Goal: Use online tool/utility: Utilize a website feature to perform a specific function

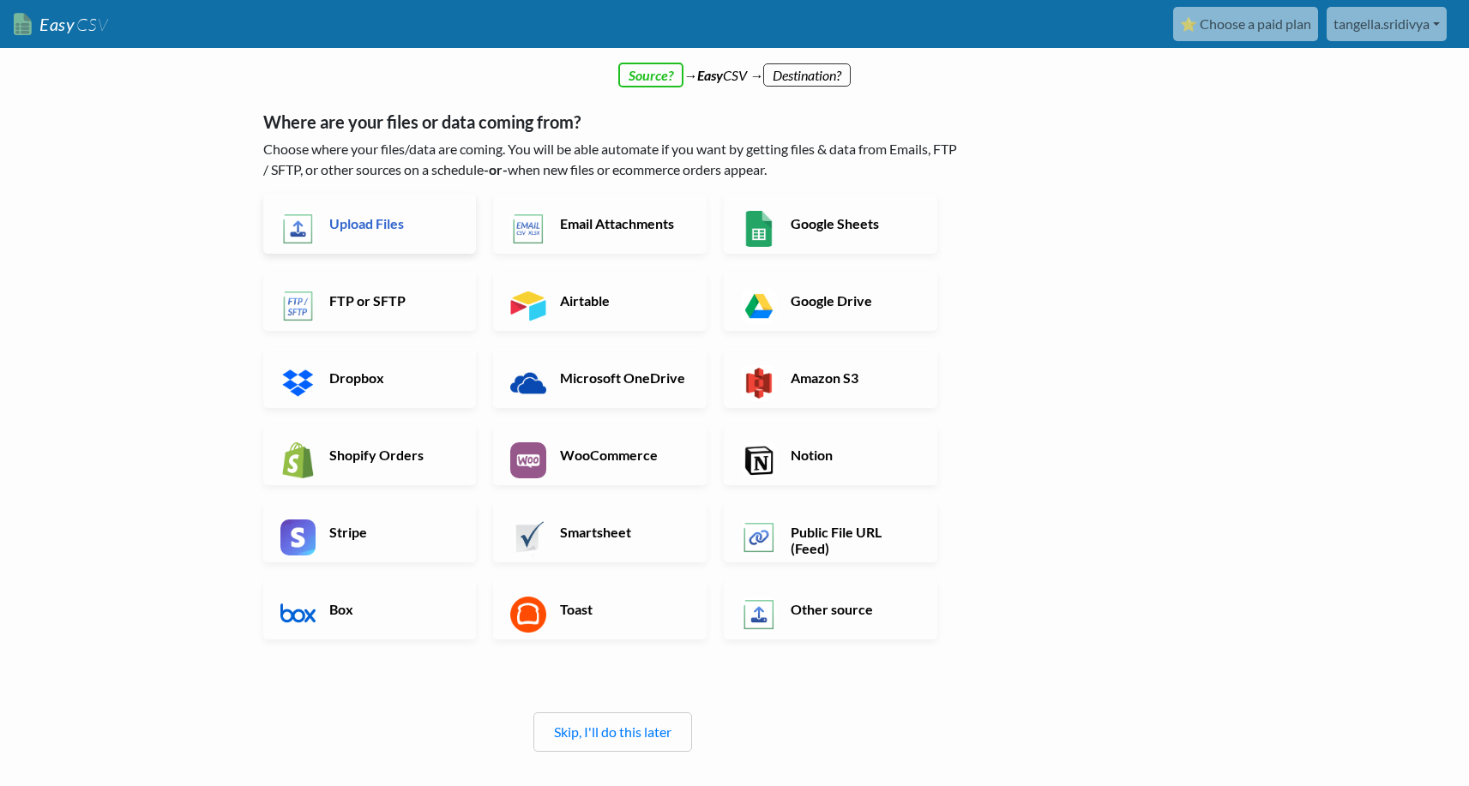
click at [381, 232] on link "Upload Files" at bounding box center [370, 224] width 214 height 60
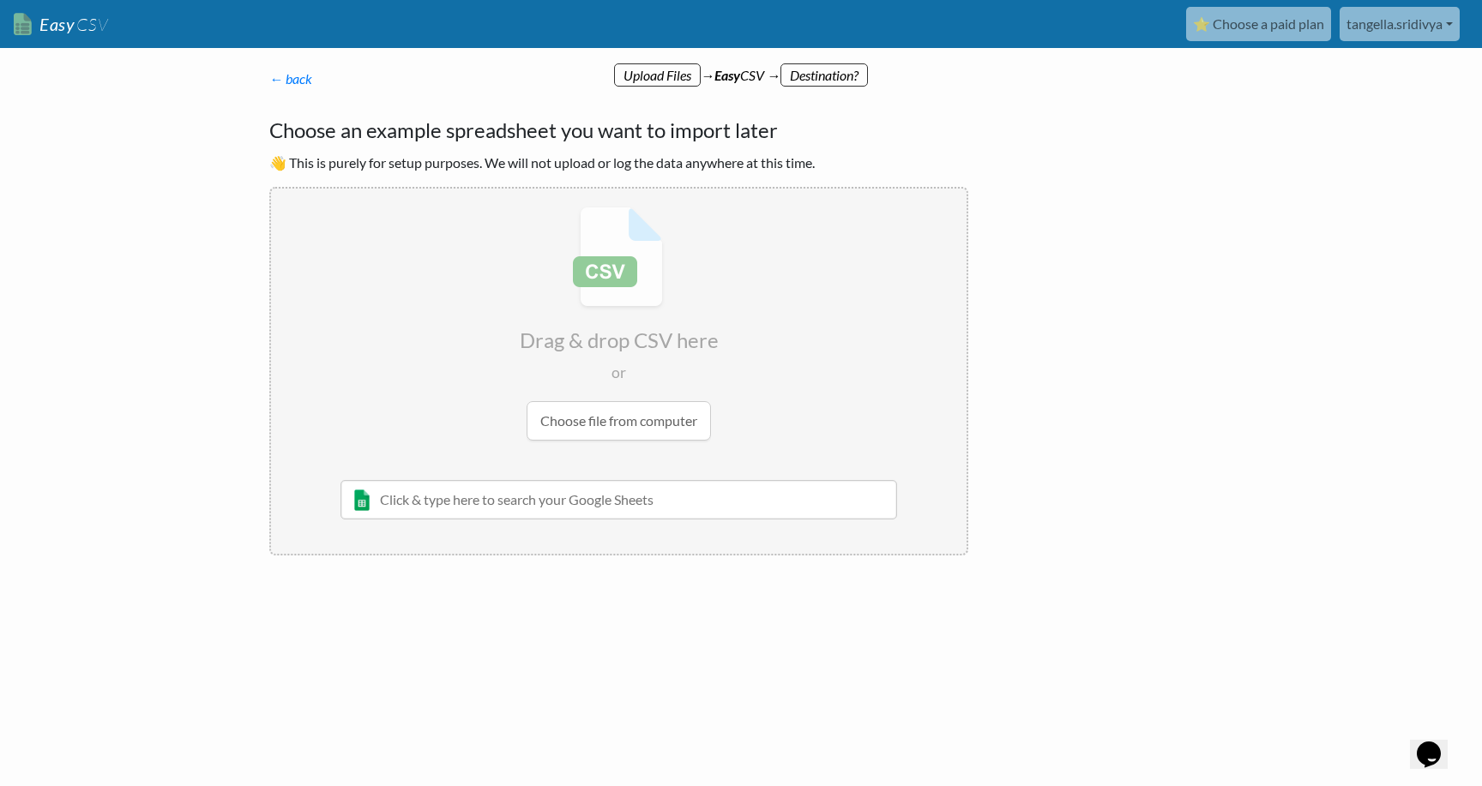
click at [403, 505] on input "text" at bounding box center [618, 499] width 557 height 39
click at [639, 424] on input "file" at bounding box center [618, 324] width 695 height 270
type input "C:\fakepath\Sample_10000 (1).csv"
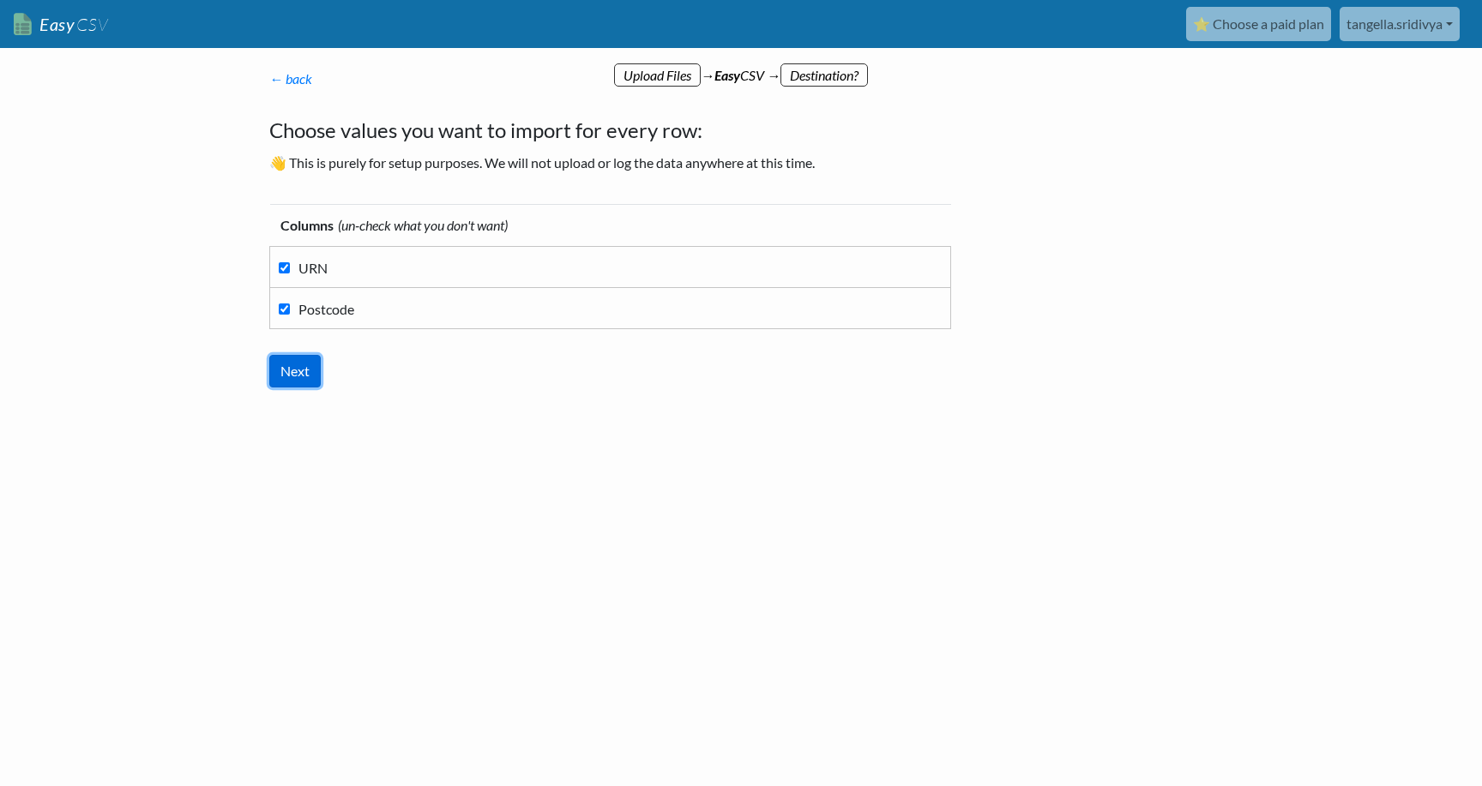
click at [298, 360] on input "Next" at bounding box center [294, 371] width 51 height 33
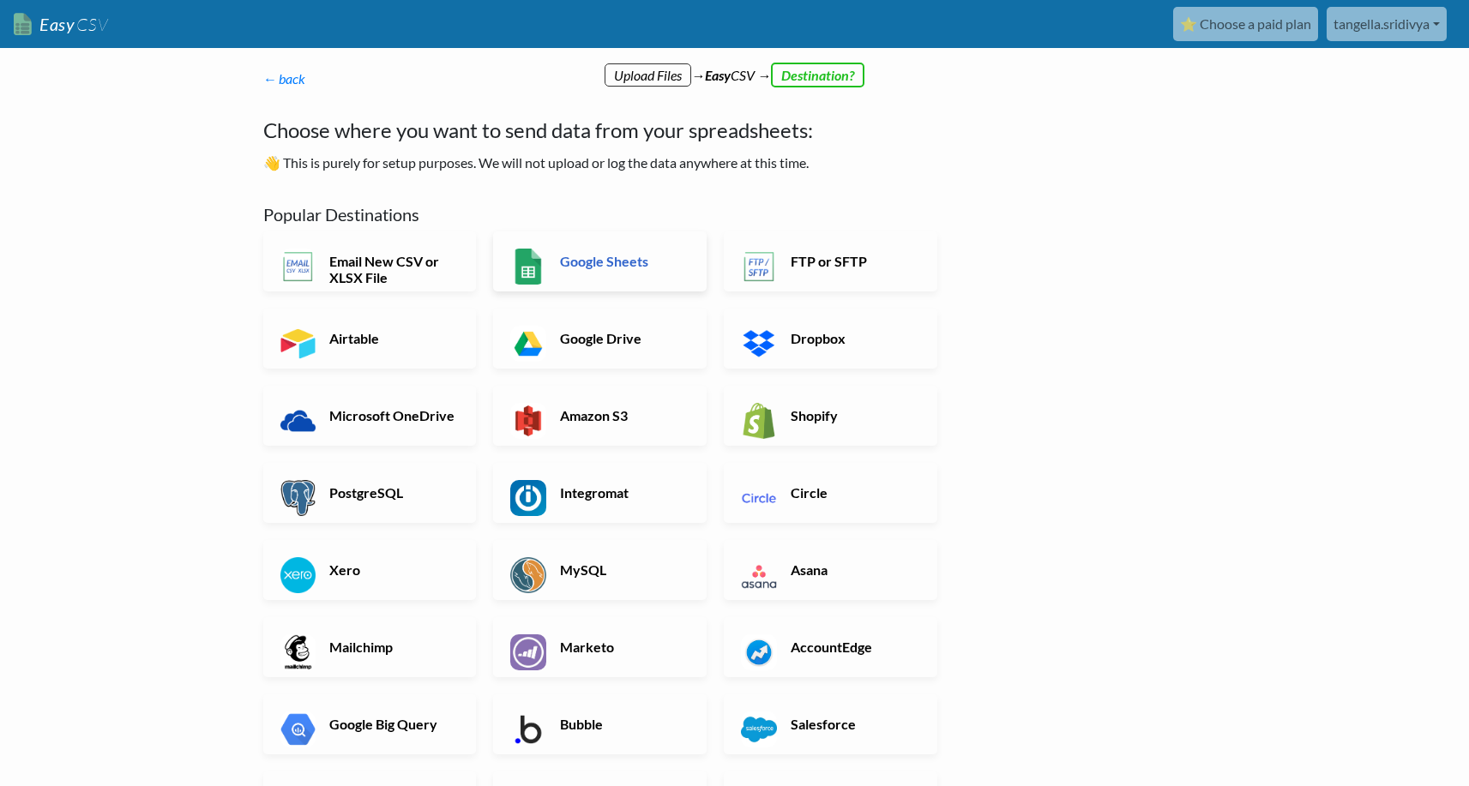
click at [649, 270] on link "Google Sheets" at bounding box center [600, 262] width 214 height 60
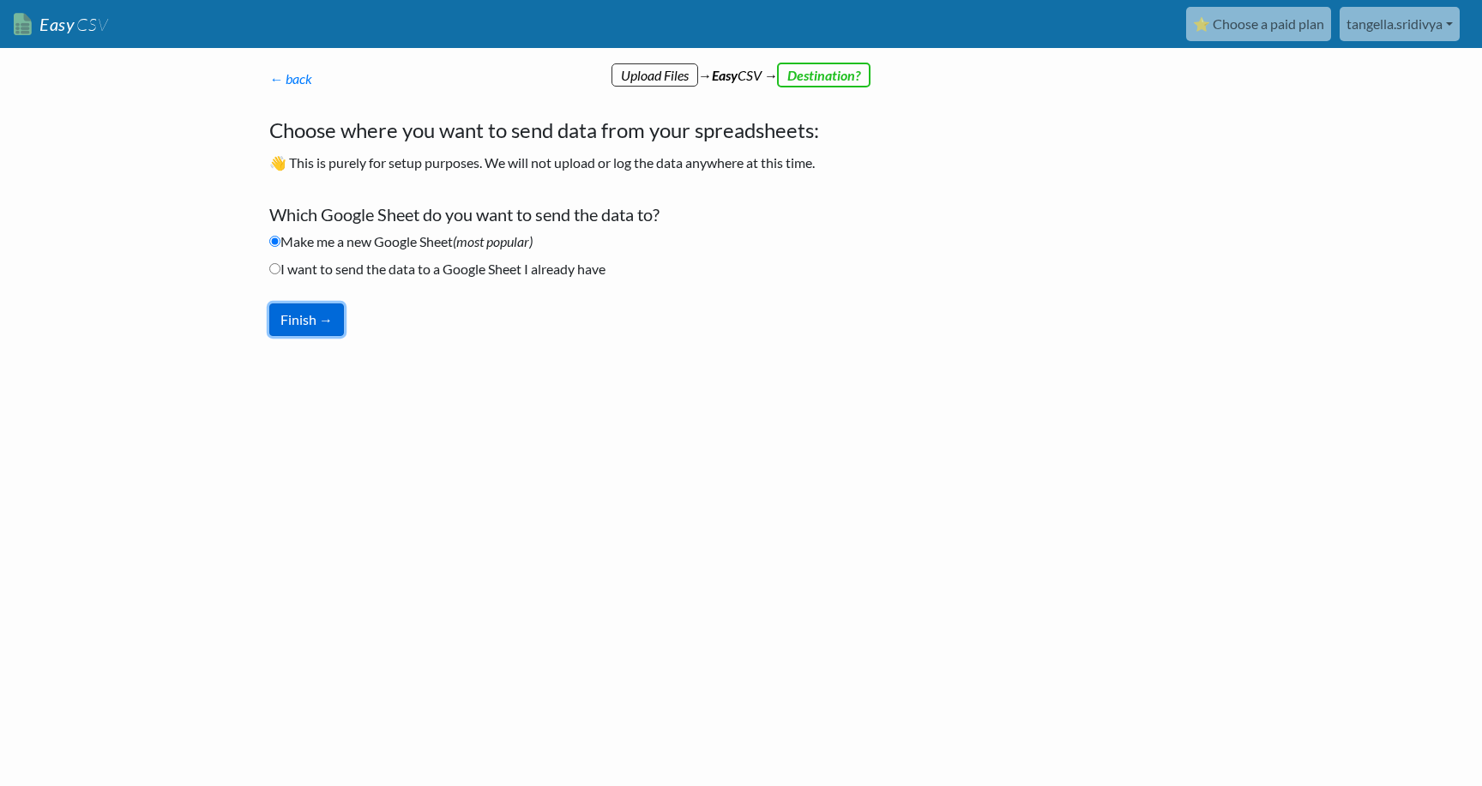
click at [313, 316] on button "Finish →" at bounding box center [306, 320] width 75 height 33
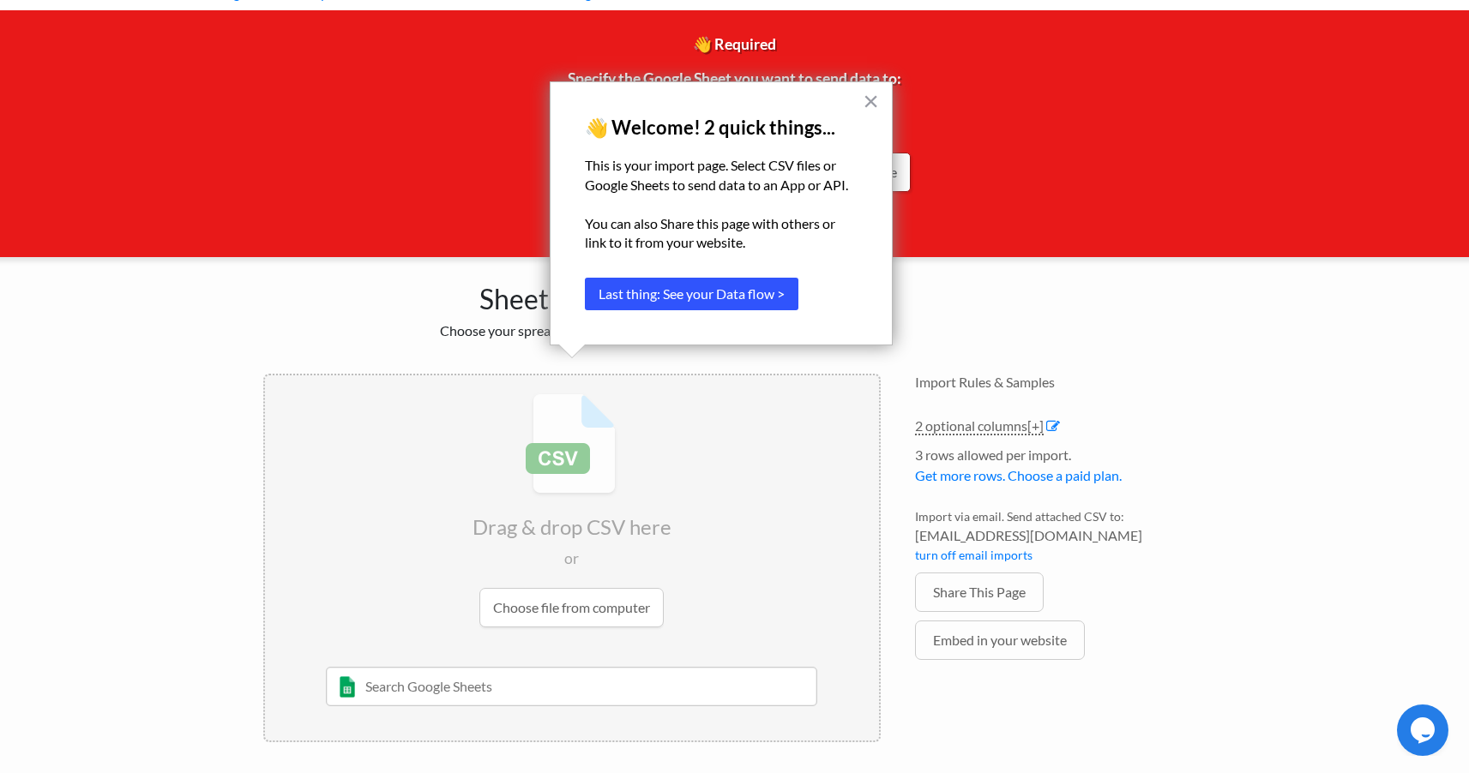
click at [758, 299] on button "Last thing: See your Data flow >" at bounding box center [692, 294] width 214 height 33
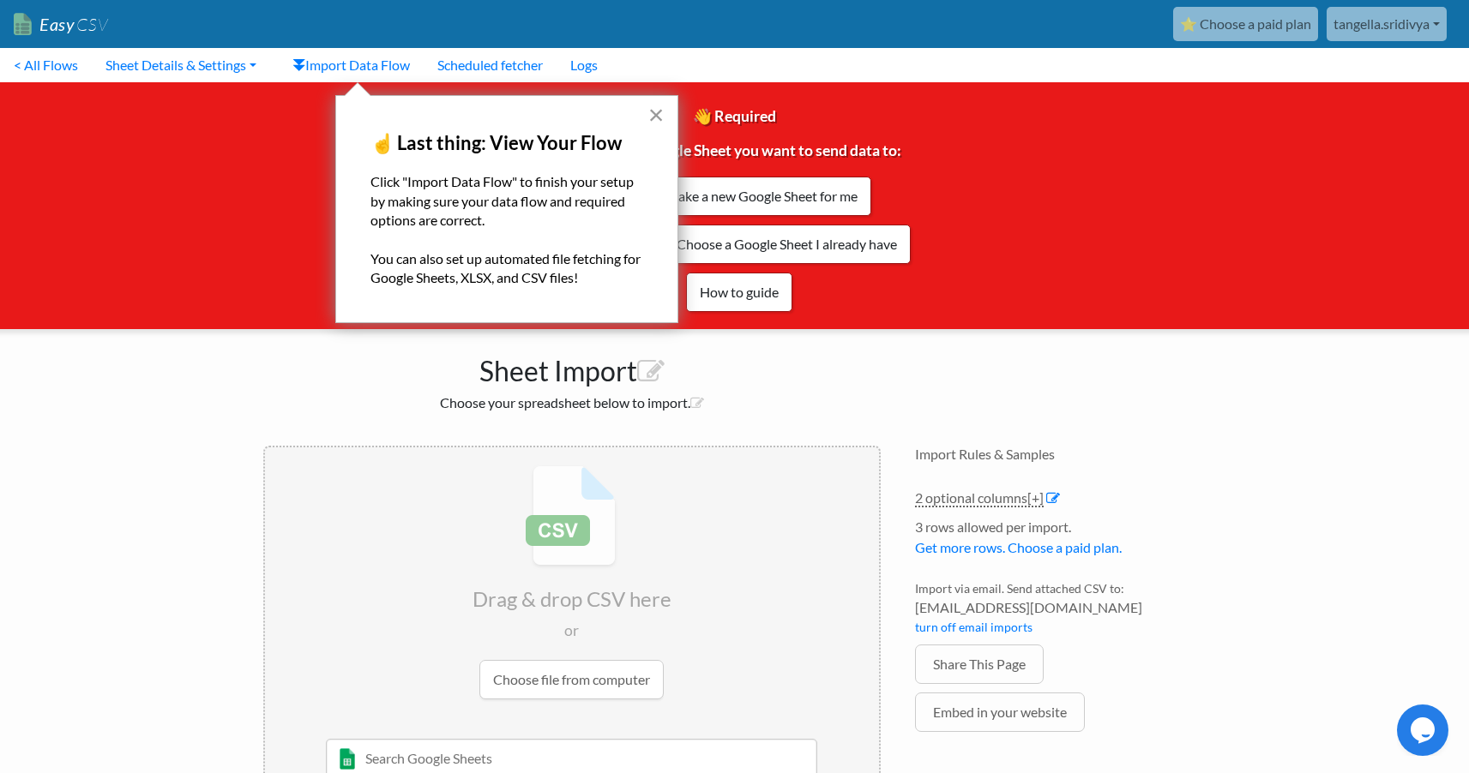
click at [650, 117] on button "×" at bounding box center [656, 114] width 16 height 27
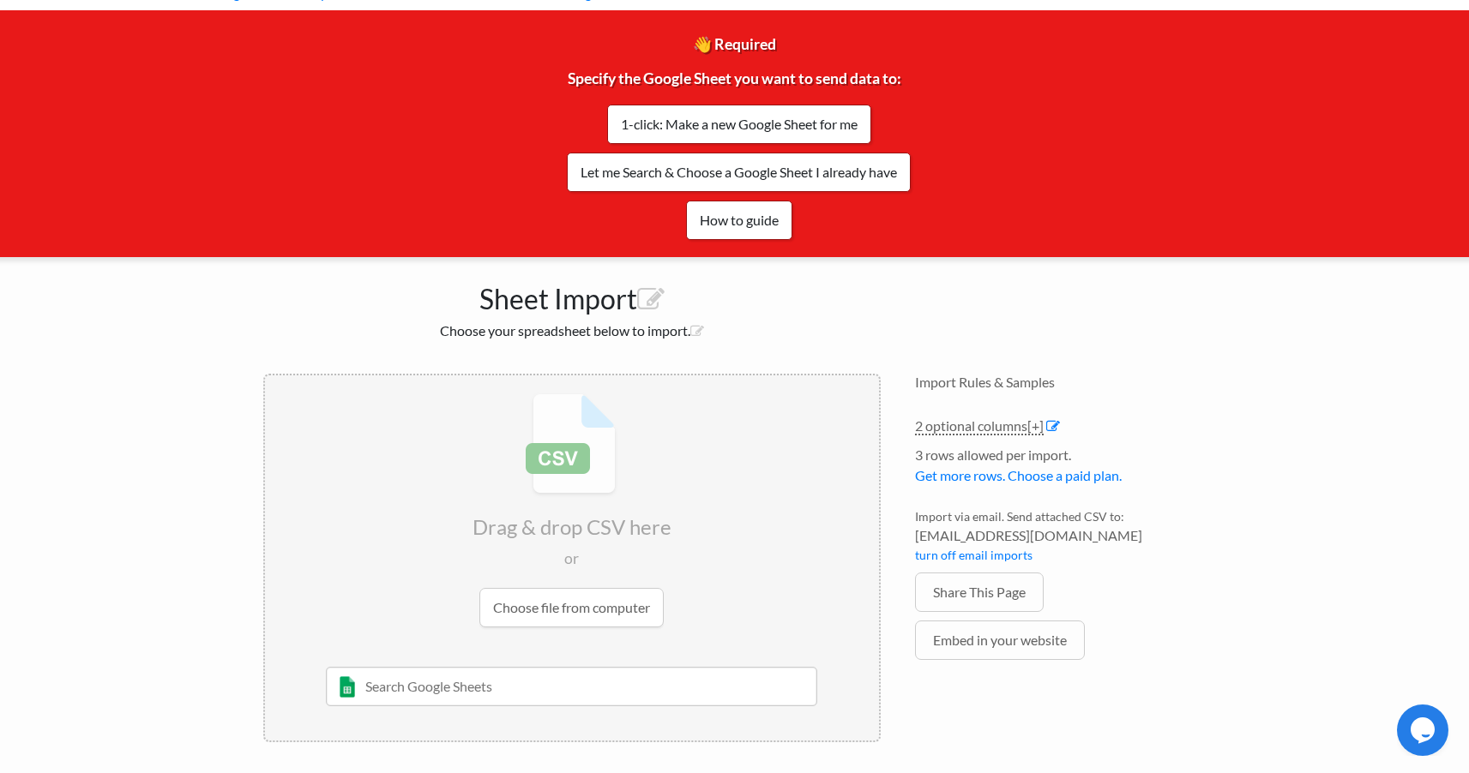
scroll to position [74, 0]
click at [718, 141] on link "1-click: Make a new Google Sheet for me" at bounding box center [739, 124] width 264 height 39
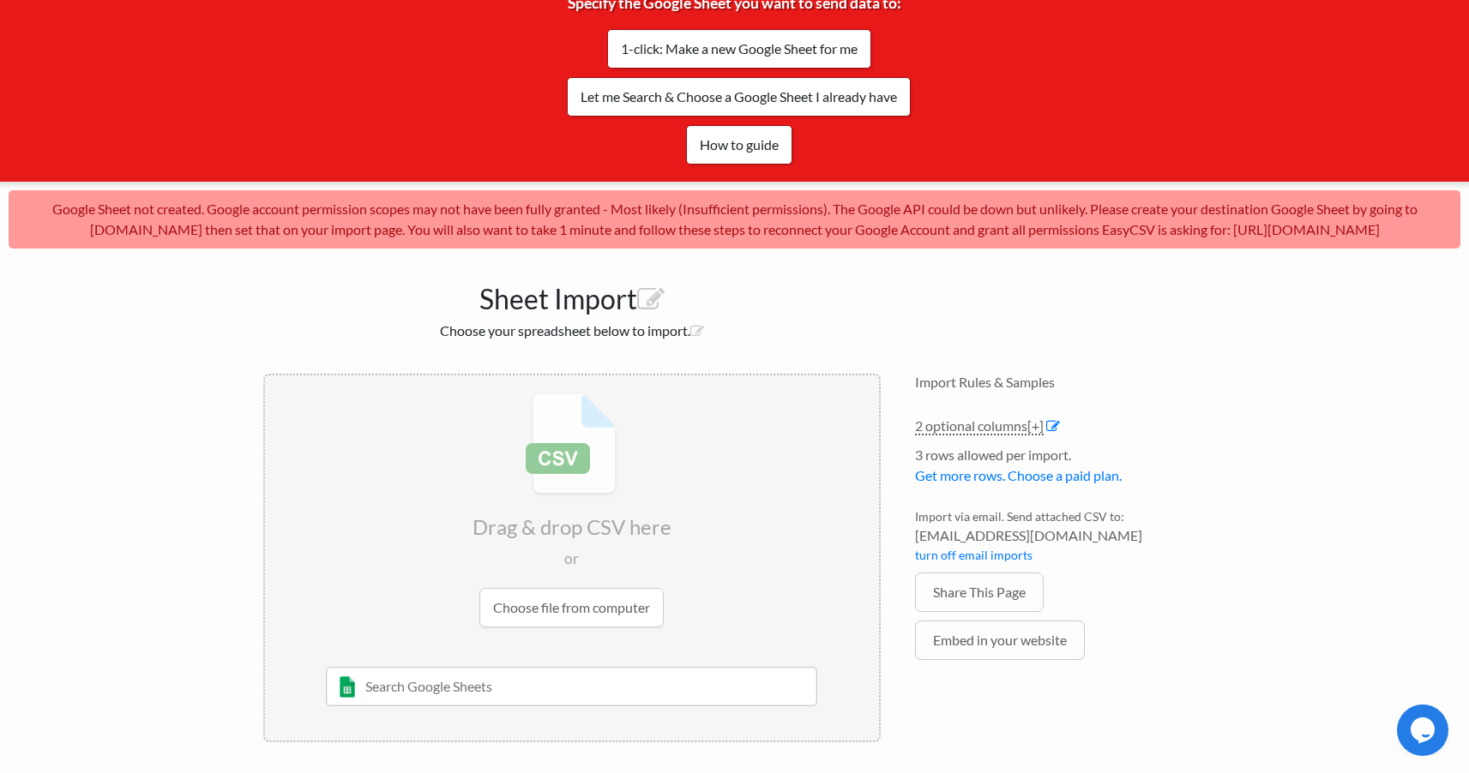
scroll to position [170, 0]
